Goal: Task Accomplishment & Management: Manage account settings

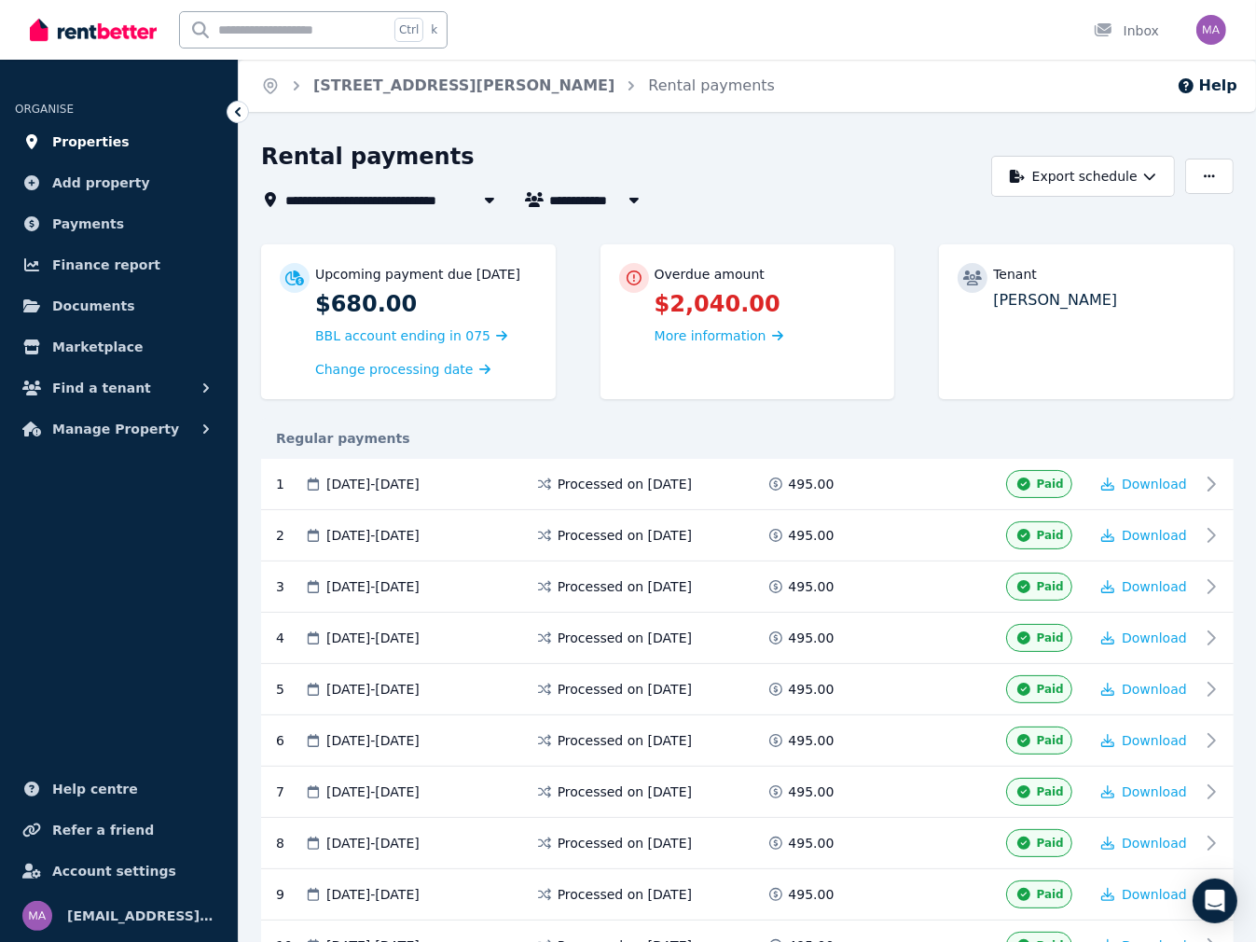
click at [75, 138] on span "Properties" at bounding box center [90, 142] width 77 height 22
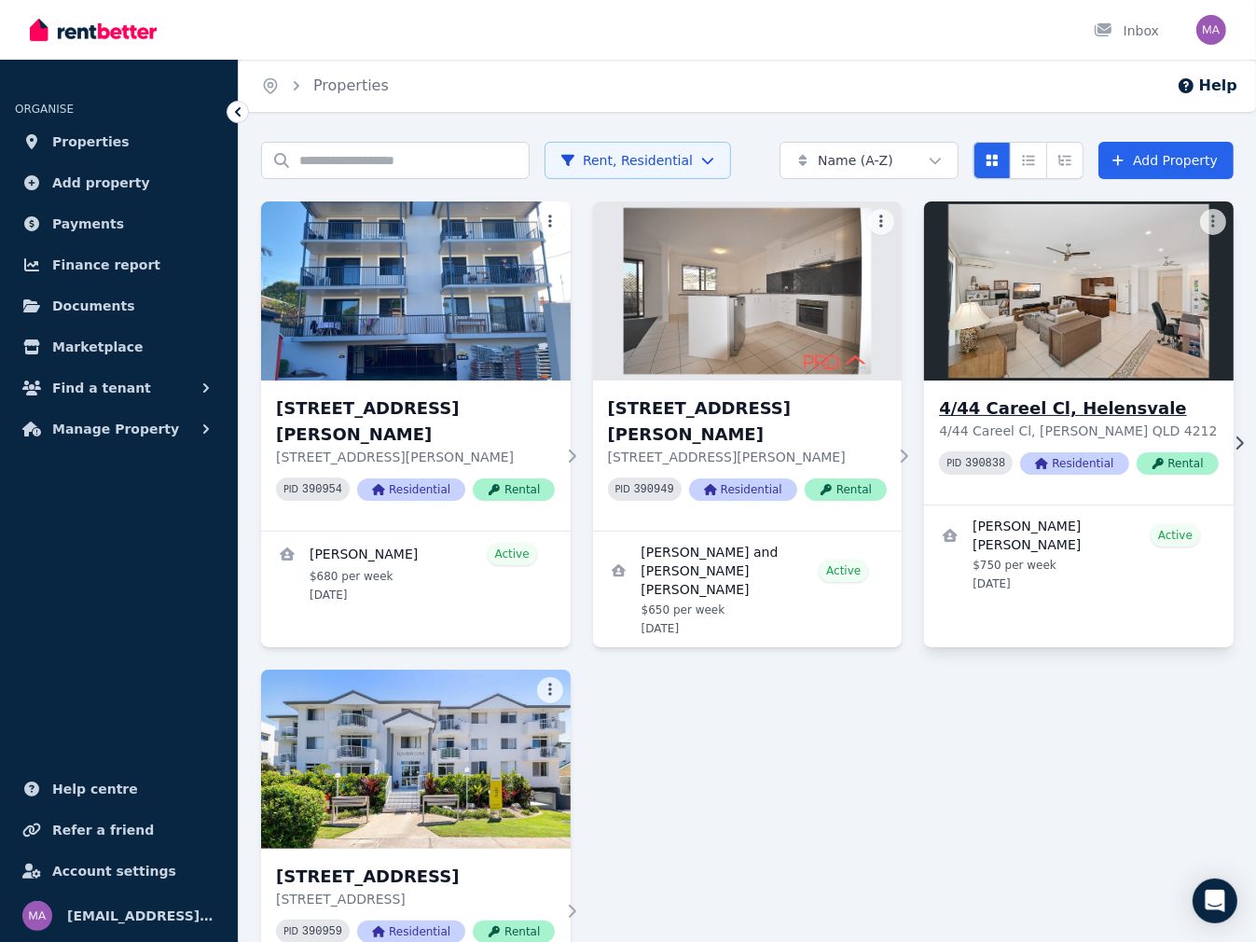
click at [1029, 426] on p "4/44 Careel Cl, [PERSON_NAME] QLD 4212" at bounding box center [1078, 431] width 279 height 19
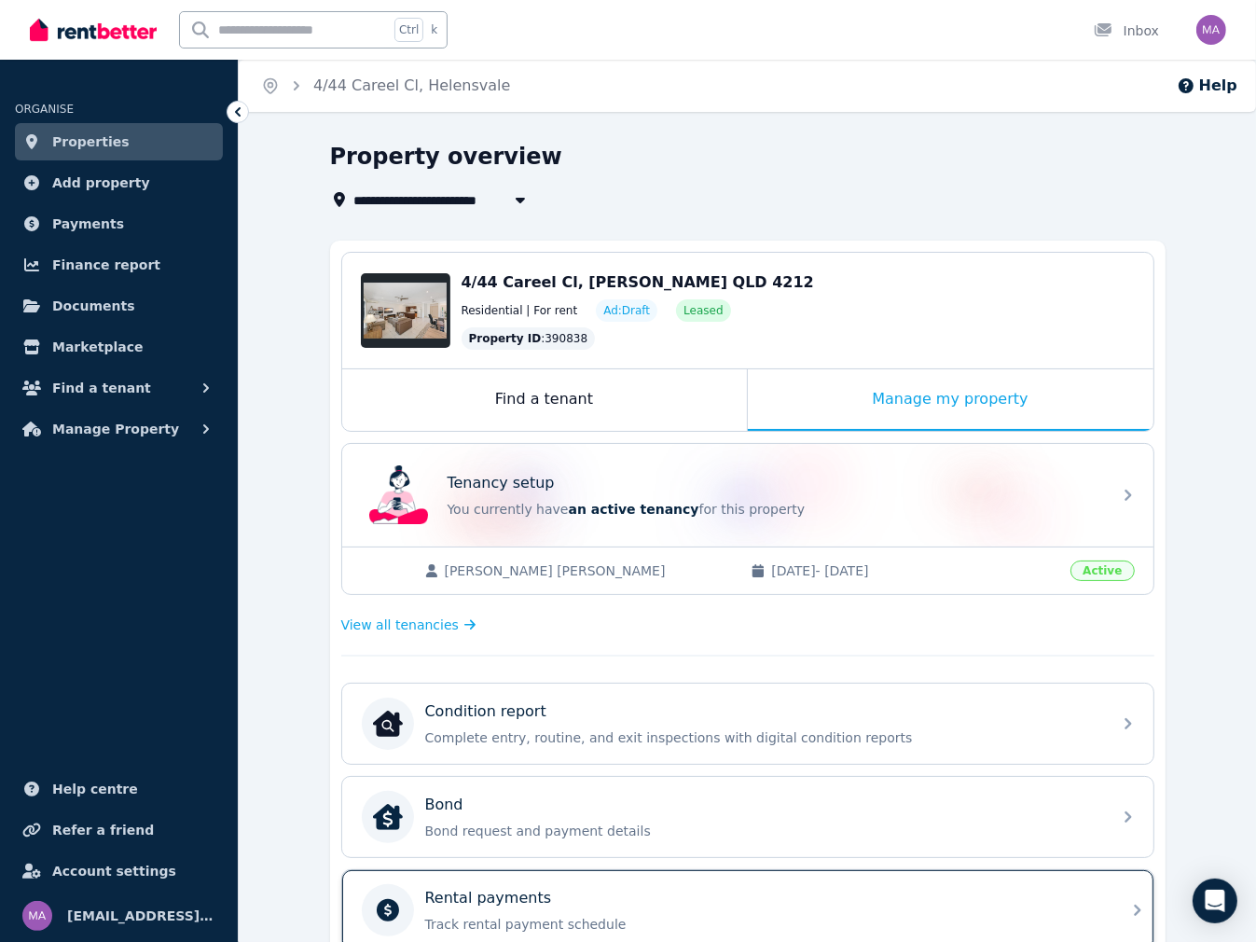
click at [601, 896] on div "Rental payments" at bounding box center [762, 898] width 675 height 22
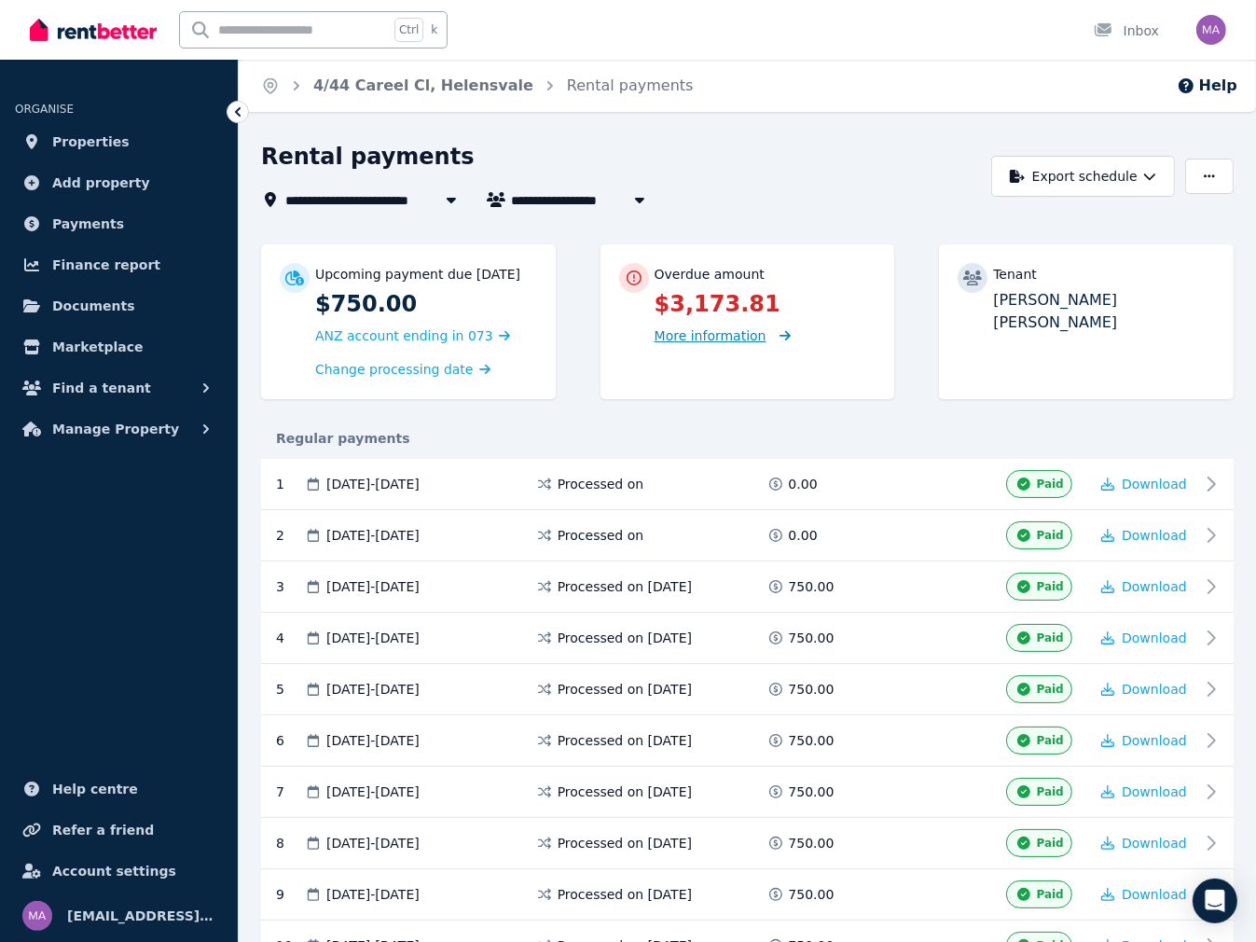
click at [751, 342] on span "More information" at bounding box center [711, 335] width 112 height 15
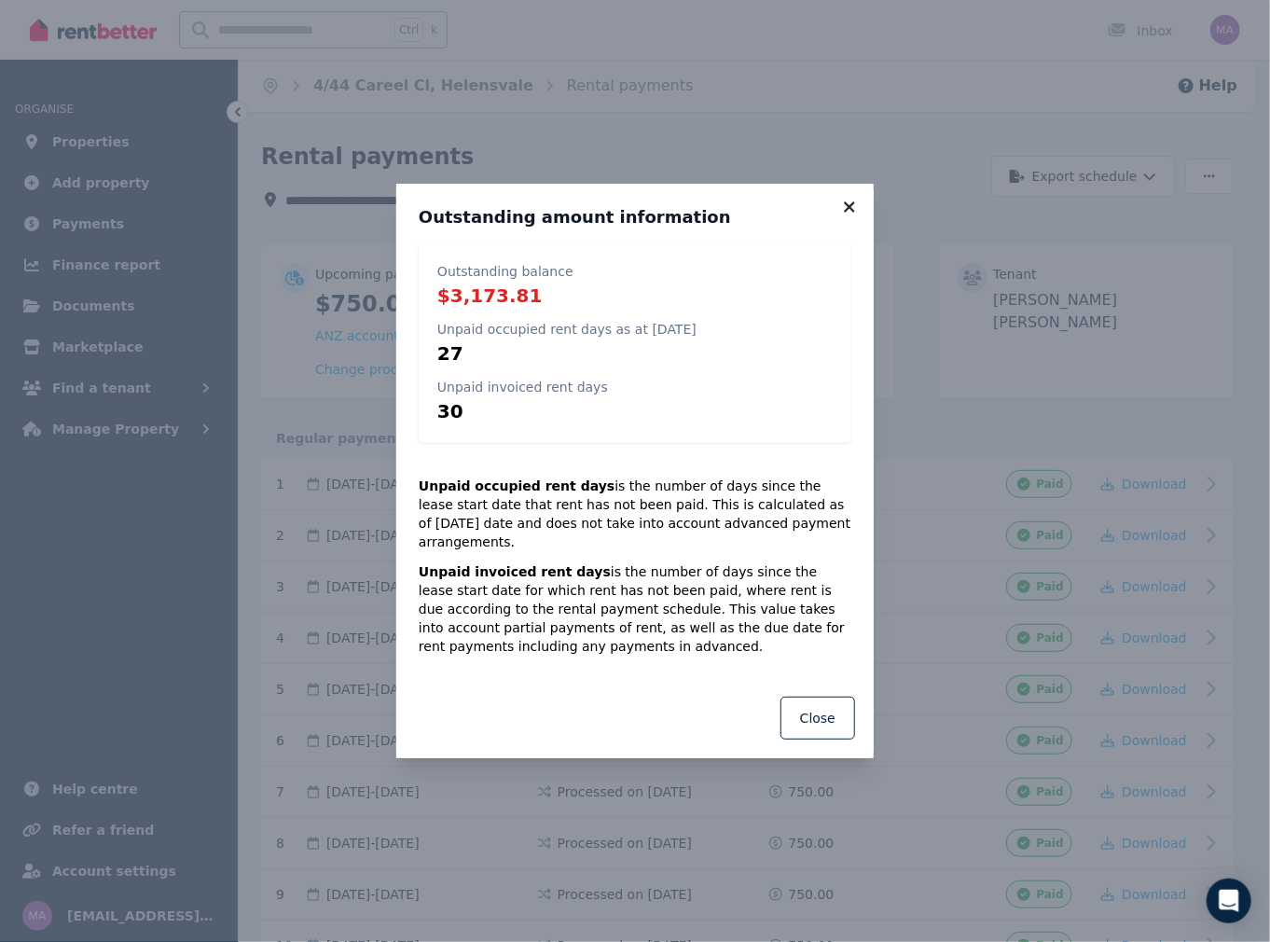
click at [849, 215] on icon at bounding box center [849, 207] width 19 height 17
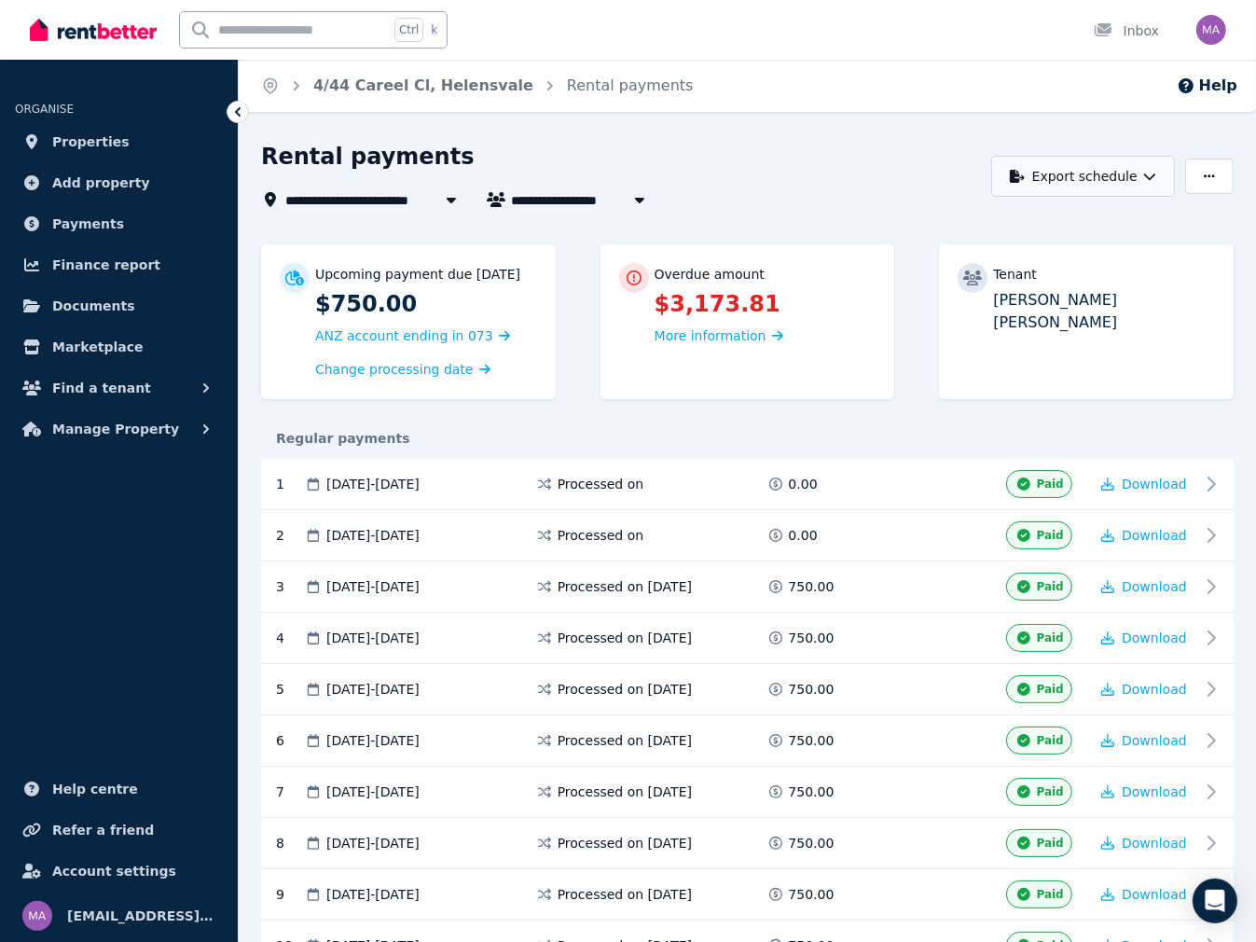
click at [1083, 176] on button "Export schedule" at bounding box center [1083, 176] width 184 height 41
click at [1019, 226] on p "PDF" at bounding box center [1025, 224] width 40 height 19
